Goal: Information Seeking & Learning: Learn about a topic

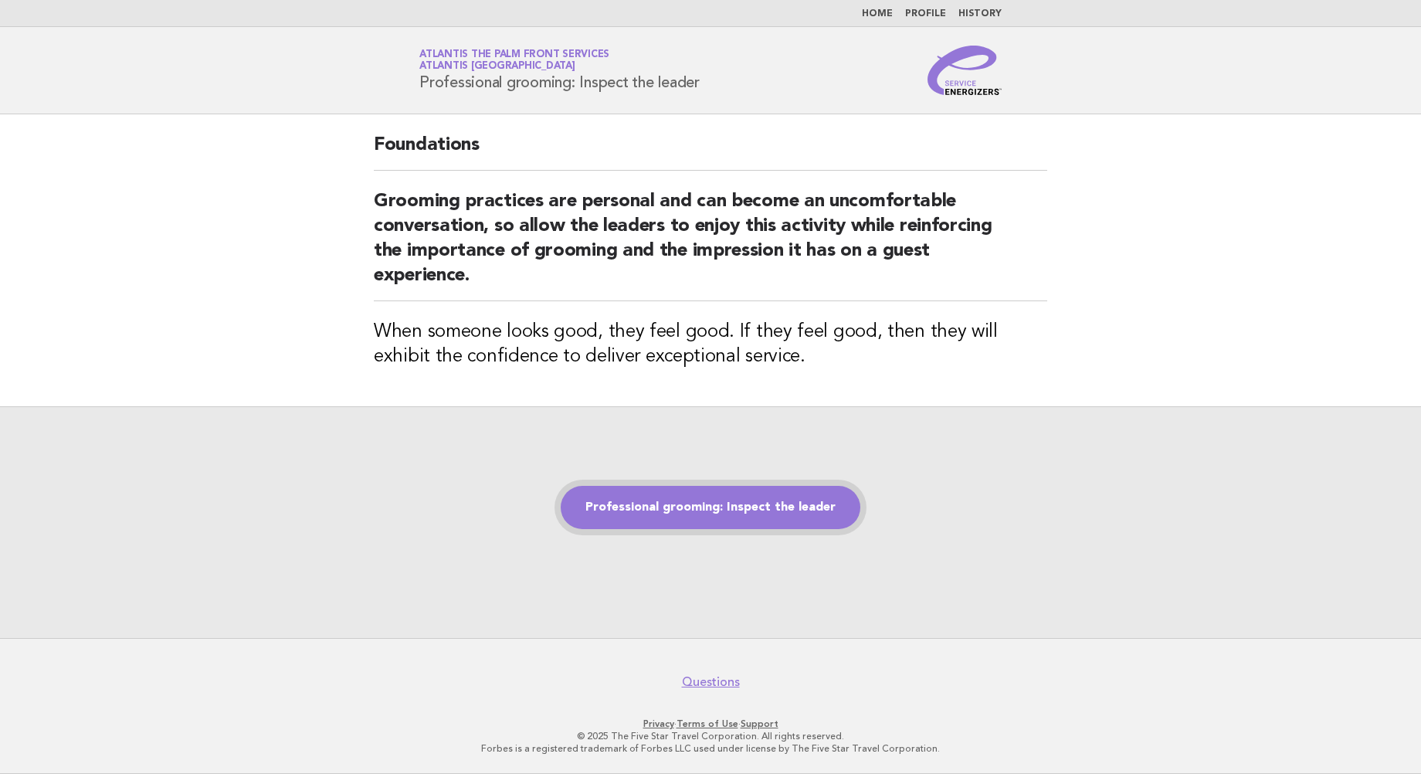
click at [686, 506] on link "Professional grooming: Inspect the leader" at bounding box center [711, 507] width 300 height 43
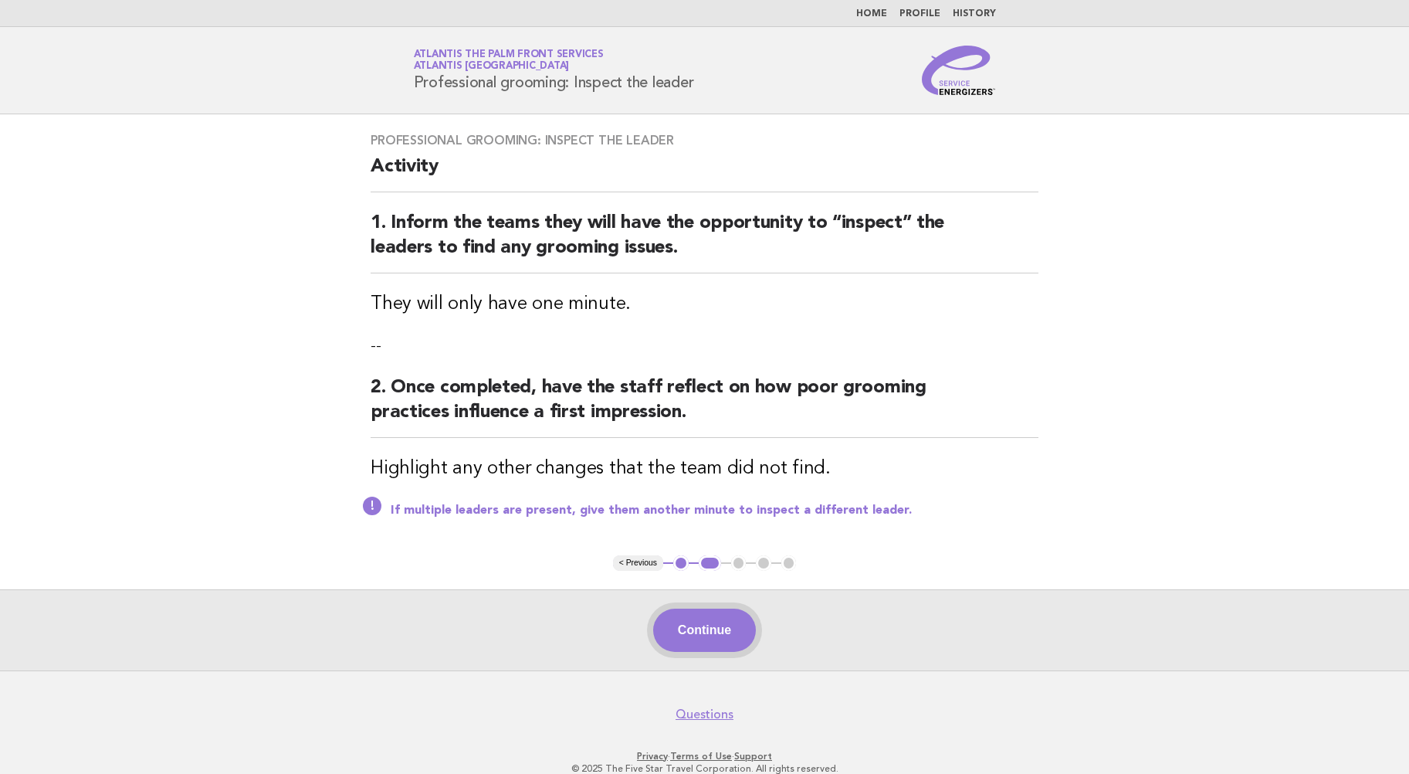
click at [704, 629] on button "Continue" at bounding box center [704, 630] width 103 height 43
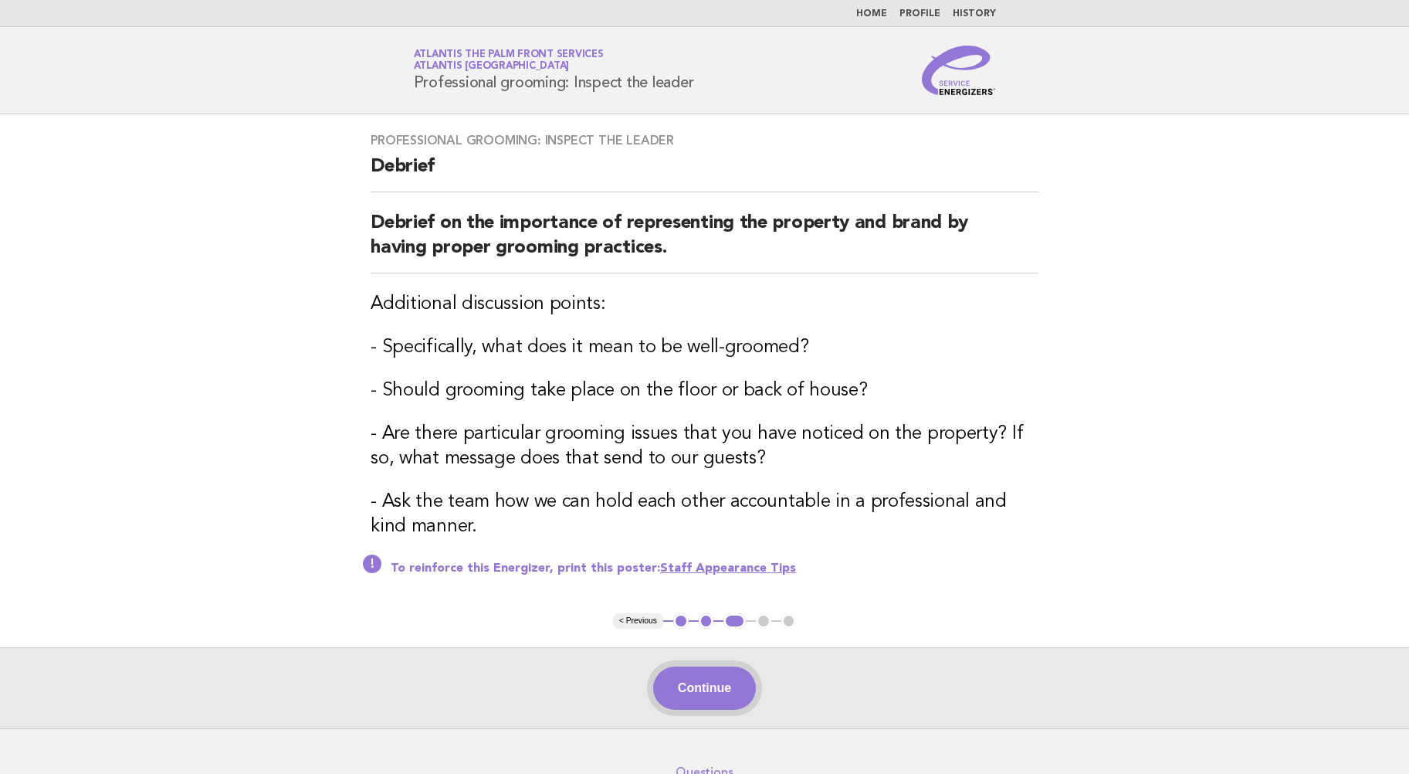
click at [702, 689] on button "Continue" at bounding box center [704, 687] width 103 height 43
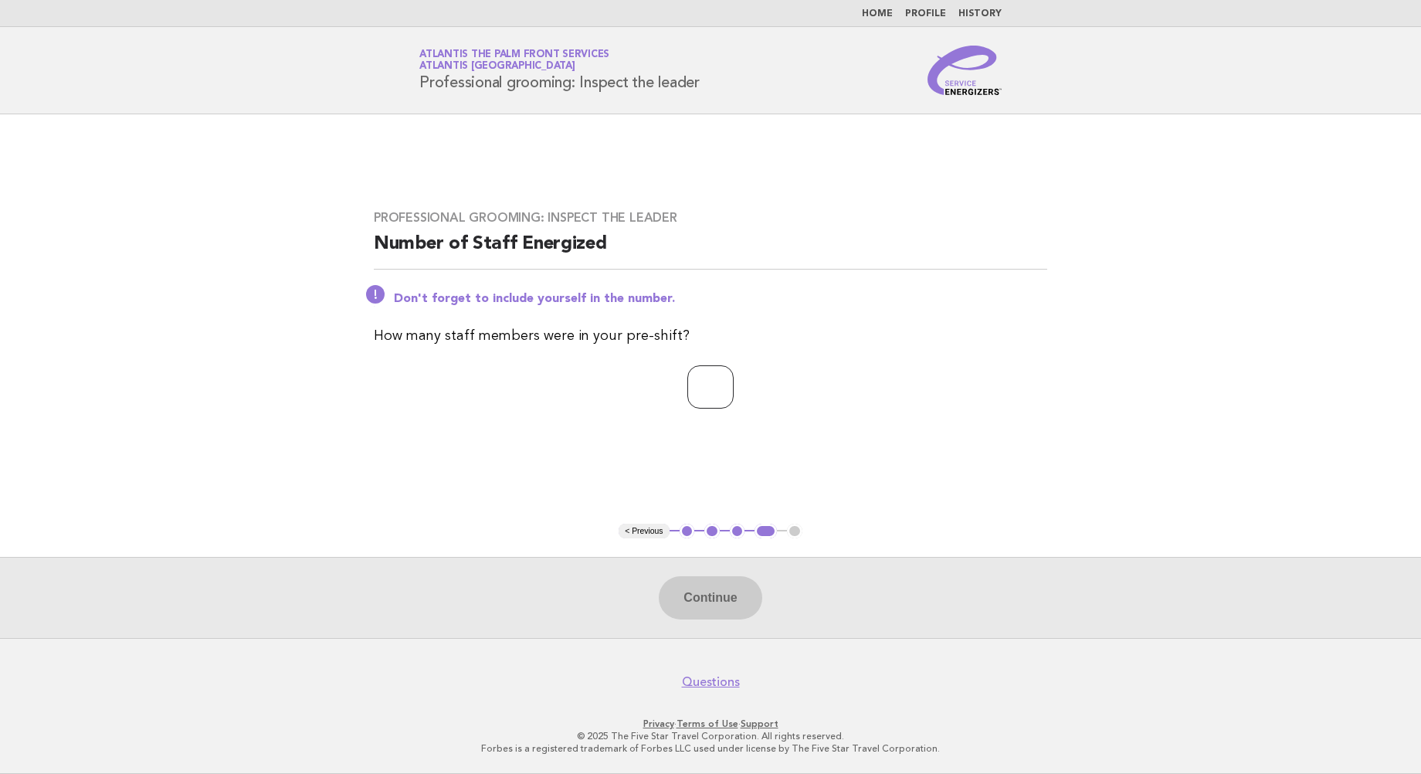
click at [698, 393] on input "number" at bounding box center [710, 386] width 46 height 43
type input "*"
click at [721, 601] on button "Continue" at bounding box center [710, 597] width 103 height 43
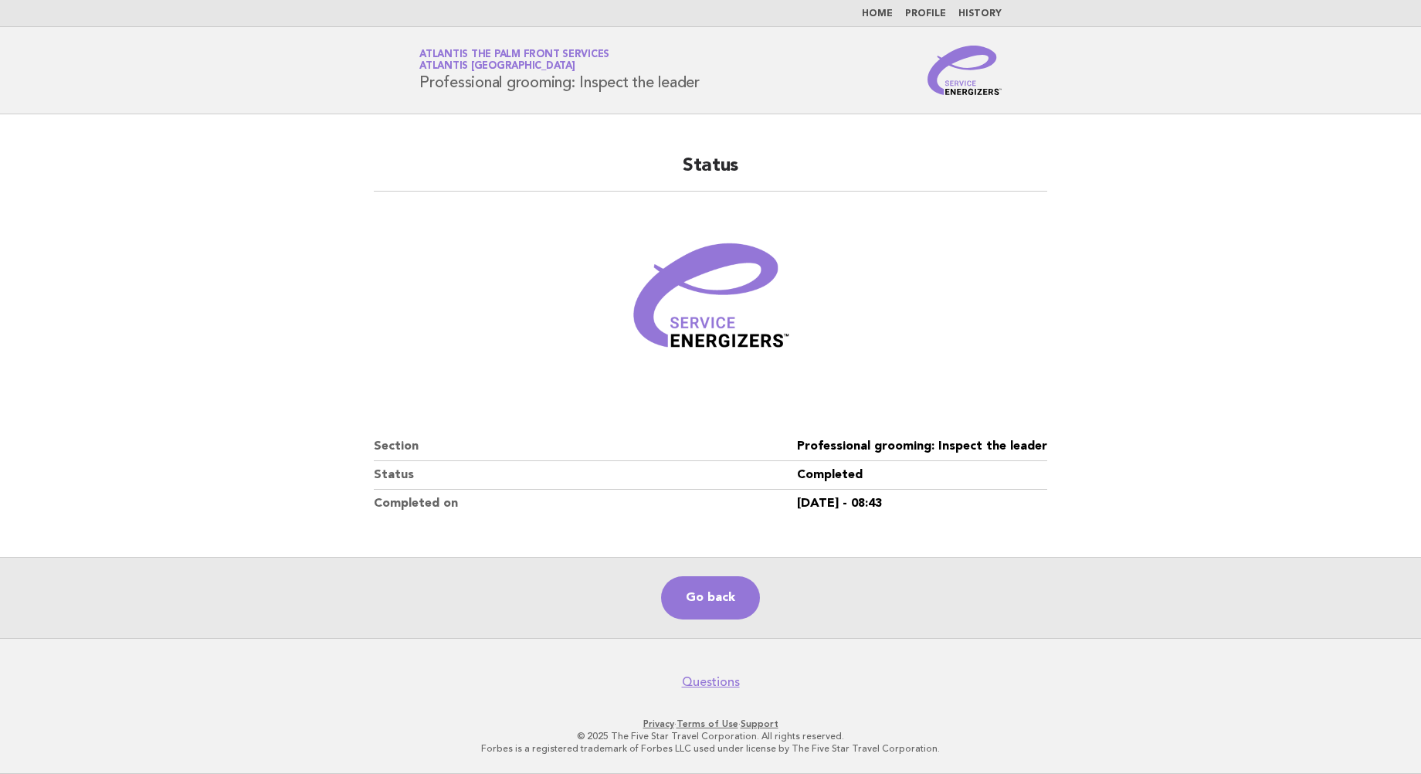
click at [202, 118] on main "Status Section Professional grooming: Inspect the leader Status Completed Compl…" at bounding box center [710, 376] width 1421 height 524
